Goal: Transaction & Acquisition: Subscribe to service/newsletter

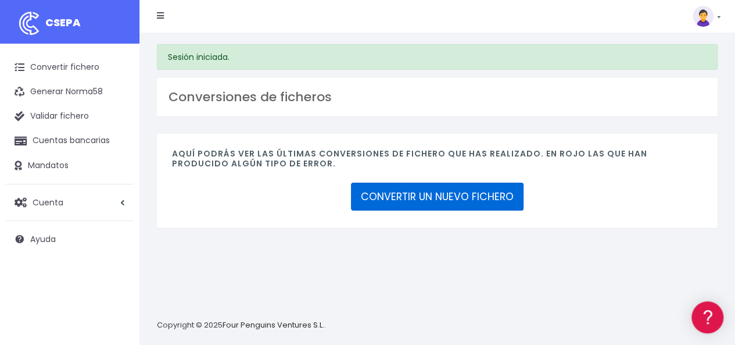
click at [459, 191] on link "CONVERTIR UN NUEVO FICHERO" at bounding box center [437, 197] width 173 height 28
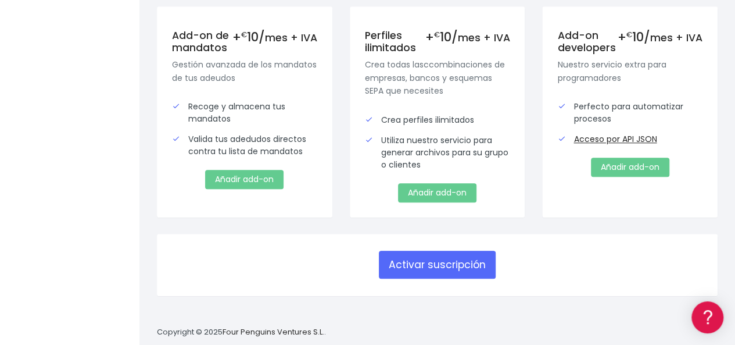
scroll to position [403, 0]
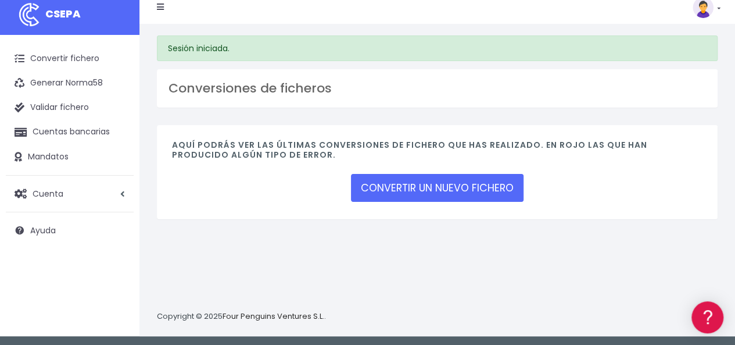
scroll to position [11, 0]
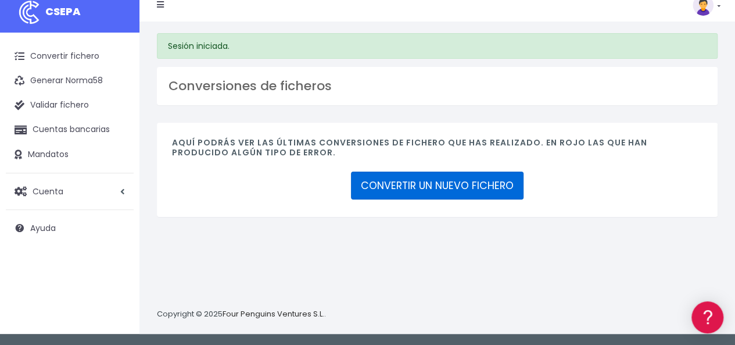
click at [438, 181] on link "CONVERTIR UN NUEVO FICHERO" at bounding box center [437, 185] width 173 height 28
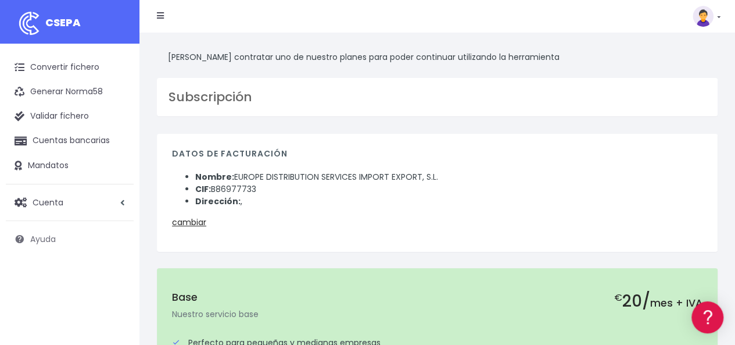
click at [42, 241] on span "Ayuda" at bounding box center [43, 239] width 26 height 12
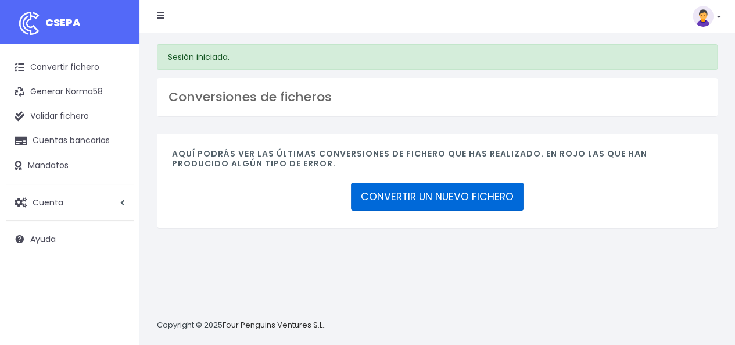
click at [438, 195] on link "CONVERTIR UN NUEVO FICHERO" at bounding box center [437, 197] width 173 height 28
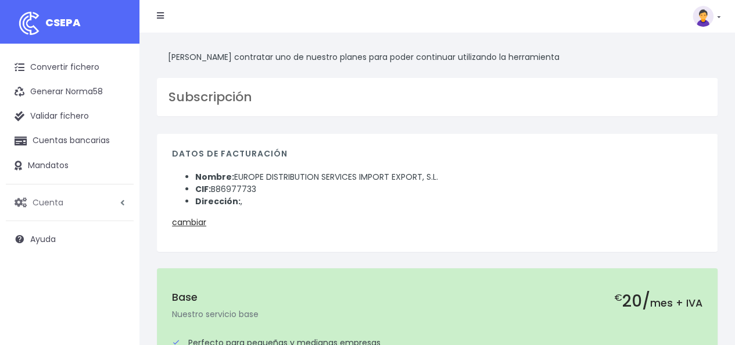
click at [55, 203] on span "Cuenta" at bounding box center [48, 202] width 31 height 12
click at [59, 269] on link "Facturación" at bounding box center [76, 272] width 115 height 21
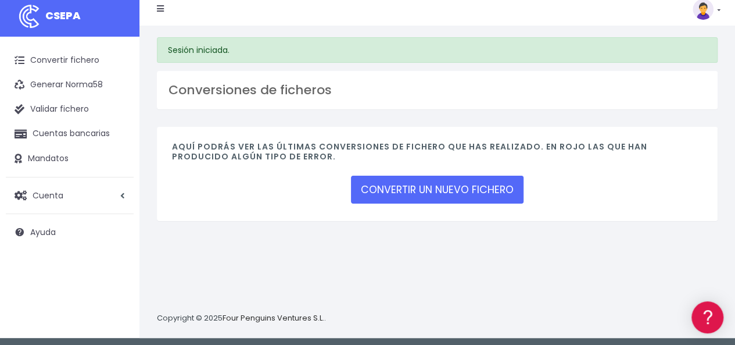
scroll to position [11, 0]
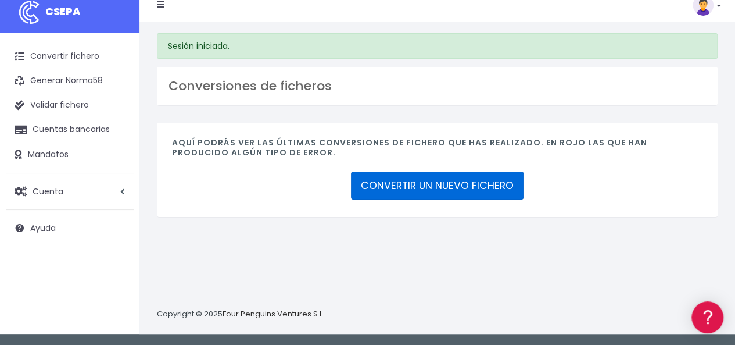
click at [433, 185] on link "CONVERTIR UN NUEVO FICHERO" at bounding box center [437, 185] width 173 height 28
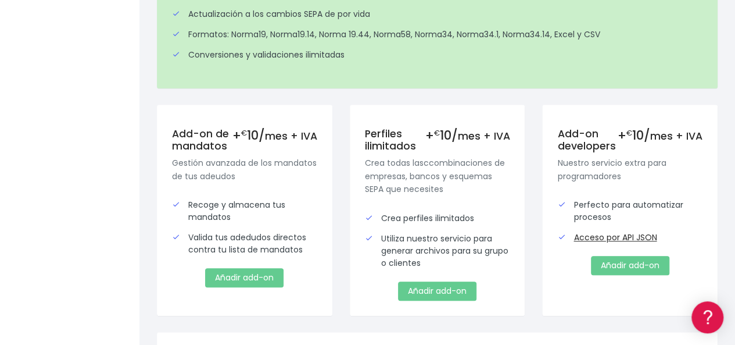
scroll to position [462, 0]
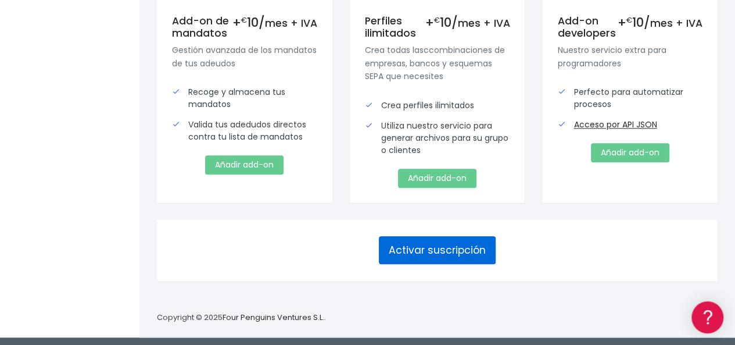
click at [458, 246] on button "Activar suscripción" at bounding box center [437, 250] width 117 height 28
